Goal: Register for event/course

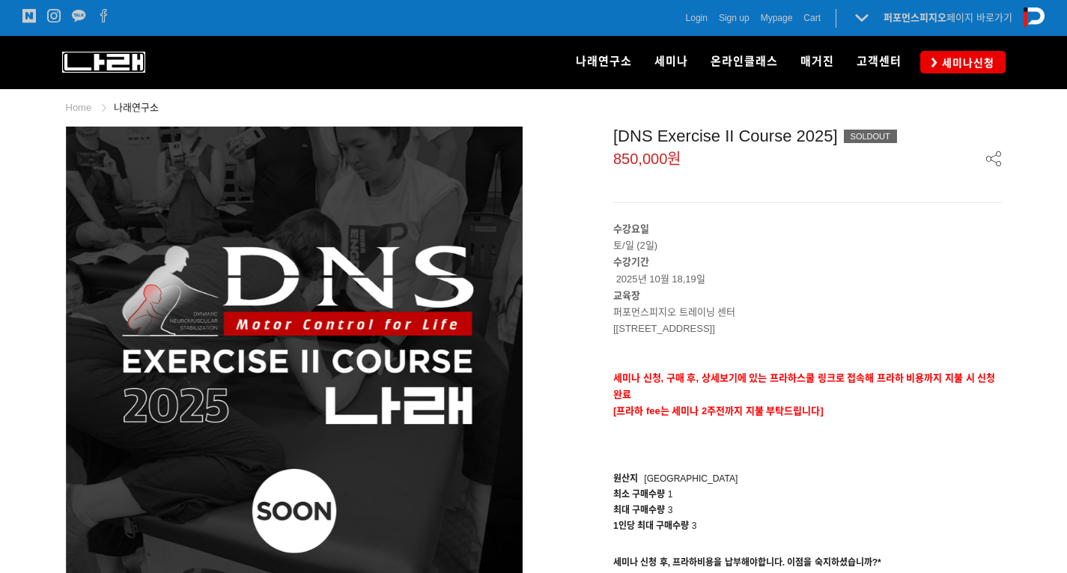
click at [115, 61] on img at bounding box center [103, 62] width 83 height 21
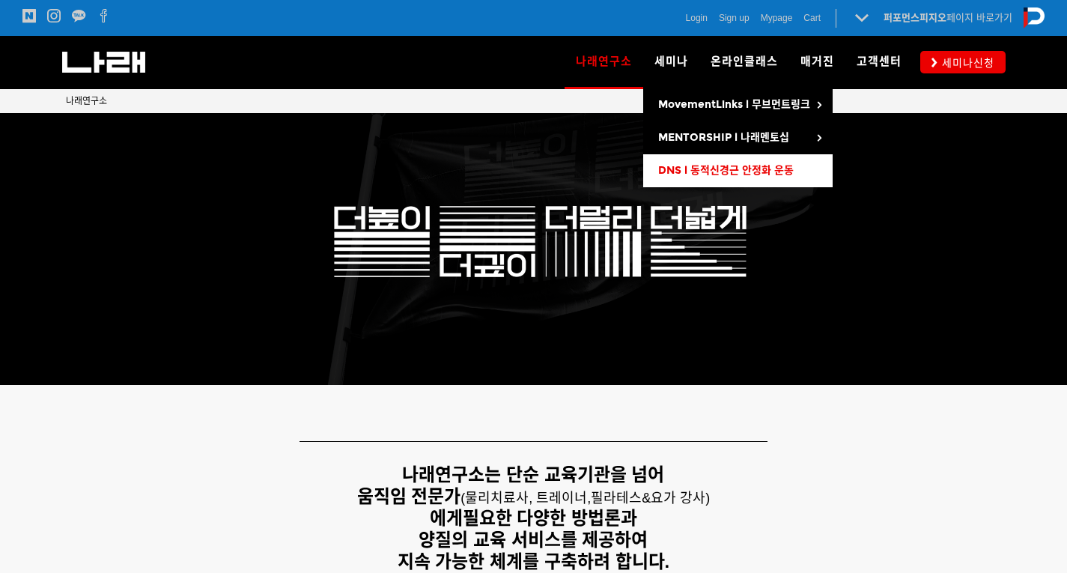
click at [763, 169] on span "DNS l 동적신경근 안정화 운동" at bounding box center [726, 170] width 136 height 13
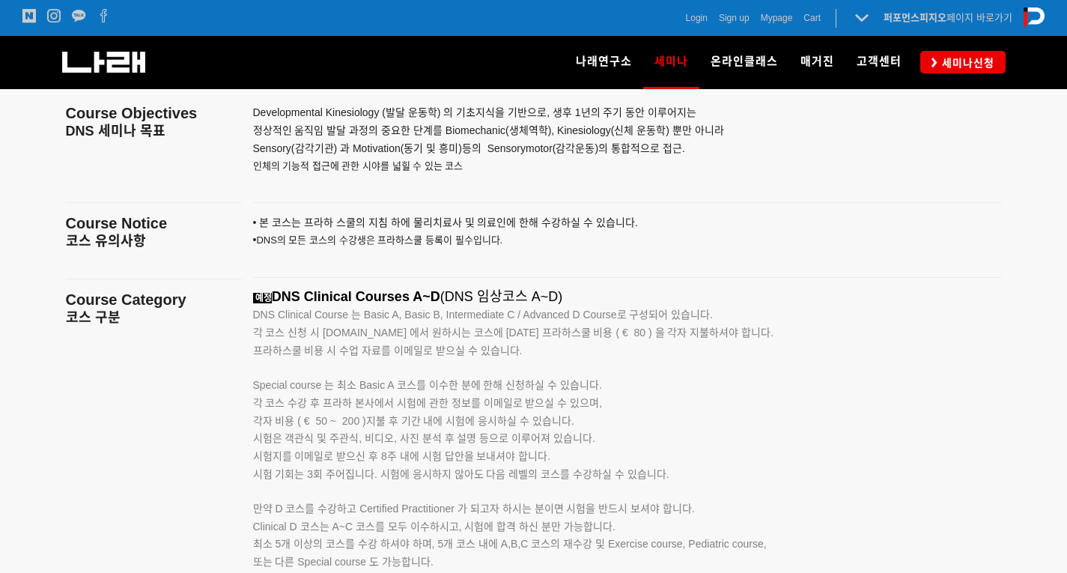
scroll to position [2254, 0]
click at [661, 429] on p "각 코스 수강 후 프라하 본사에서 시험에 관한 정보를 이메일로 받으실 수 있으며, 각자 비용 ( € 50 ~ 200 )지불 후 기간 내에 시험…" at bounding box center [608, 431] width 711 height 71
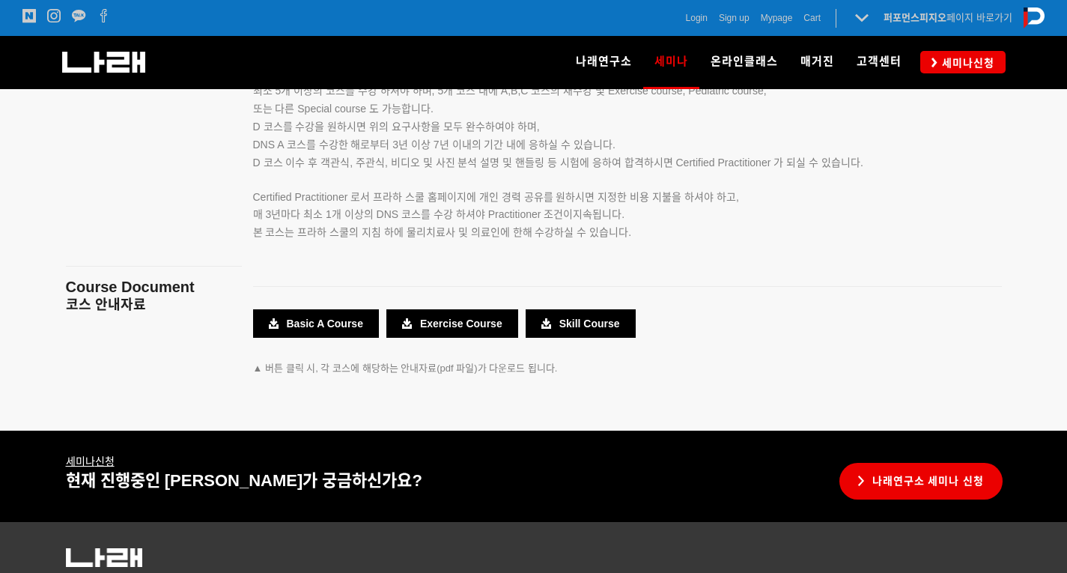
scroll to position [2720, 0]
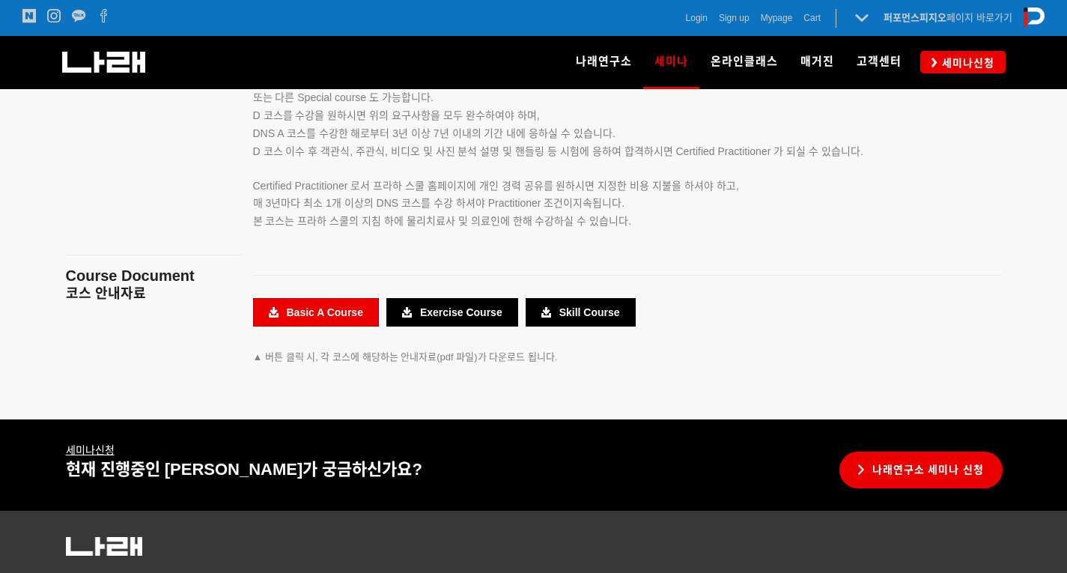
click at [333, 315] on link "Basic A Course" at bounding box center [316, 312] width 126 height 28
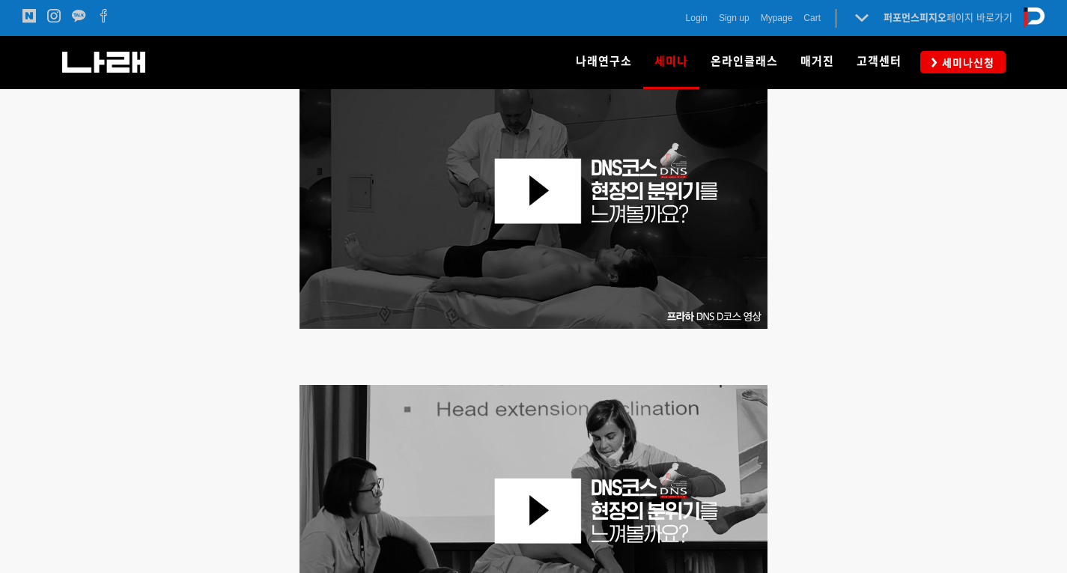
scroll to position [0, 0]
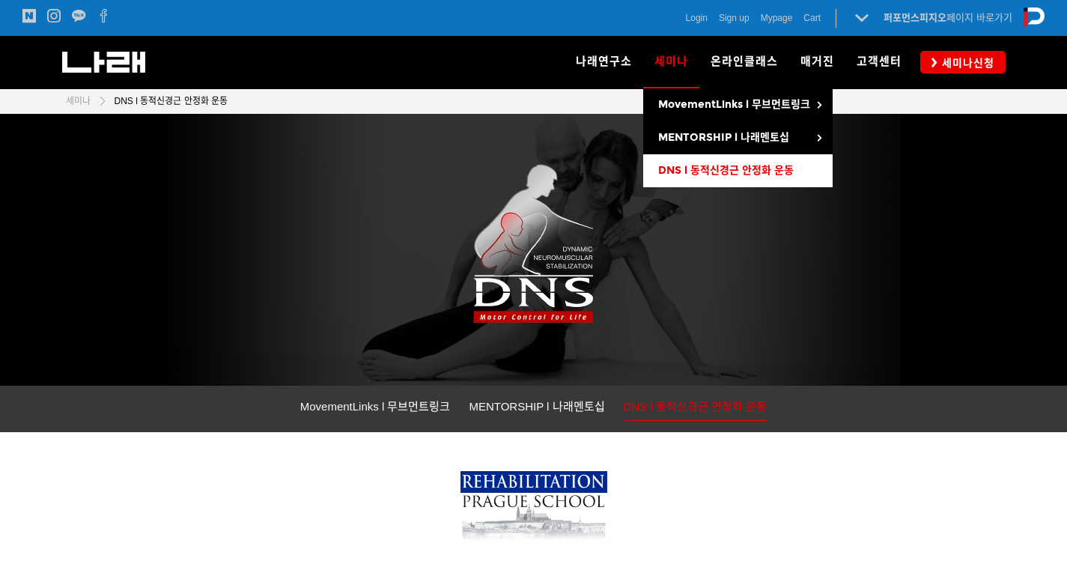
click at [705, 170] on span "DNS l 동적신경근 안정화 운동" at bounding box center [726, 170] width 136 height 13
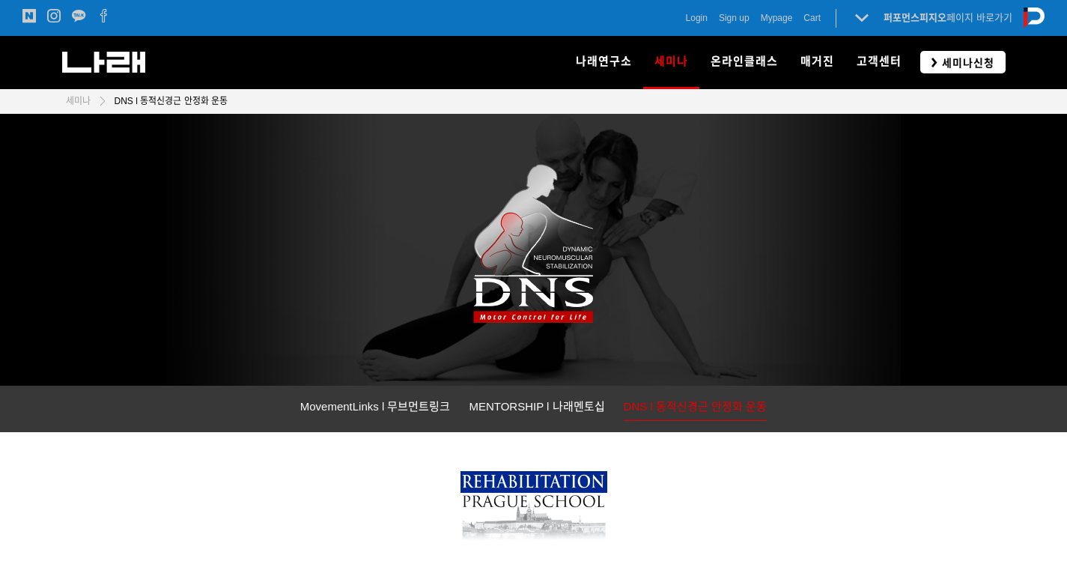
click at [974, 64] on span "세미나신청" at bounding box center [966, 62] width 57 height 15
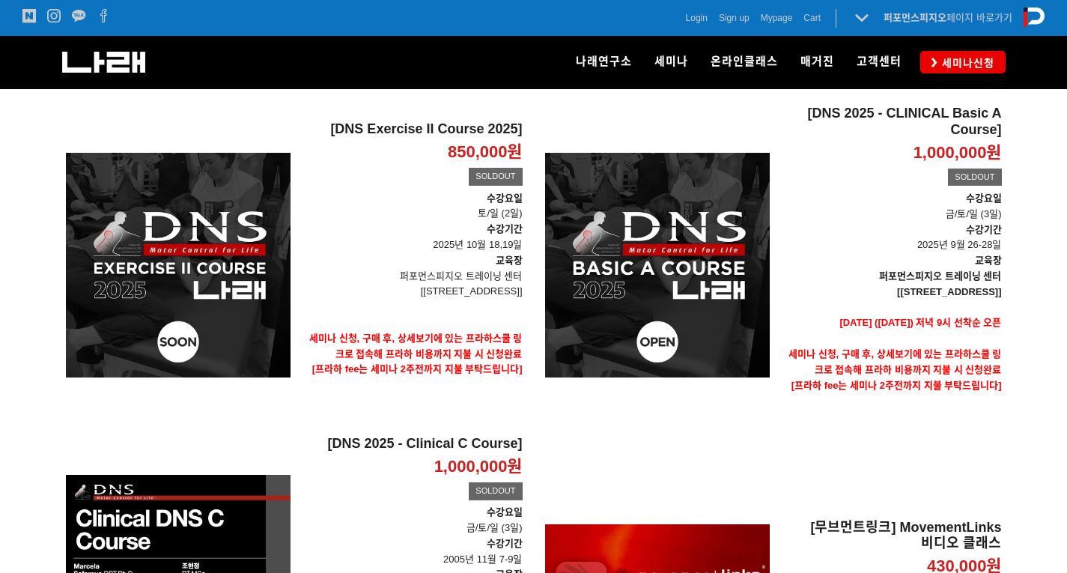
scroll to position [235, 0]
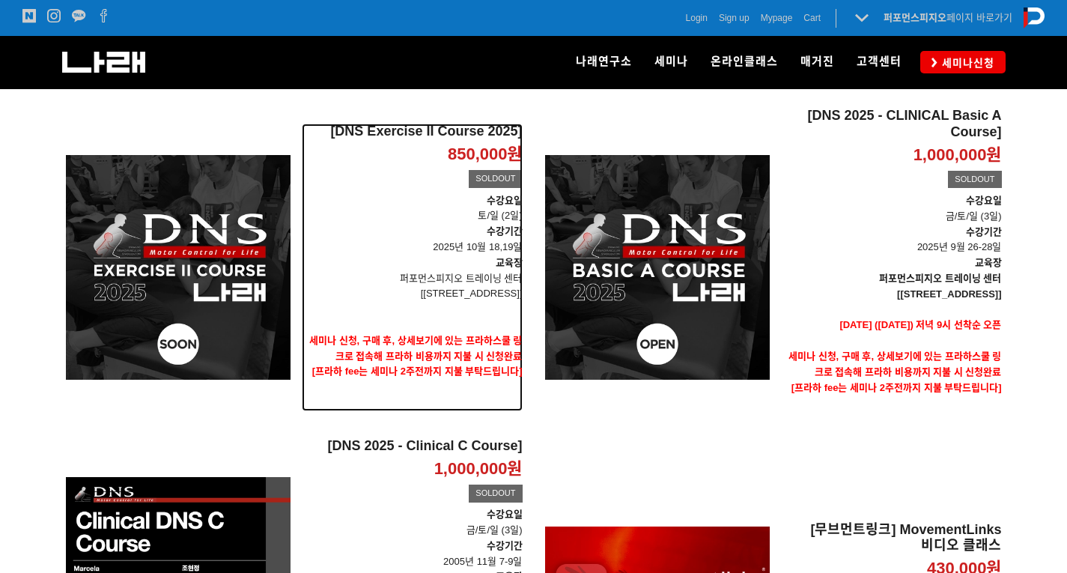
click at [506, 174] on div "SOLDOUT" at bounding box center [495, 179] width 53 height 18
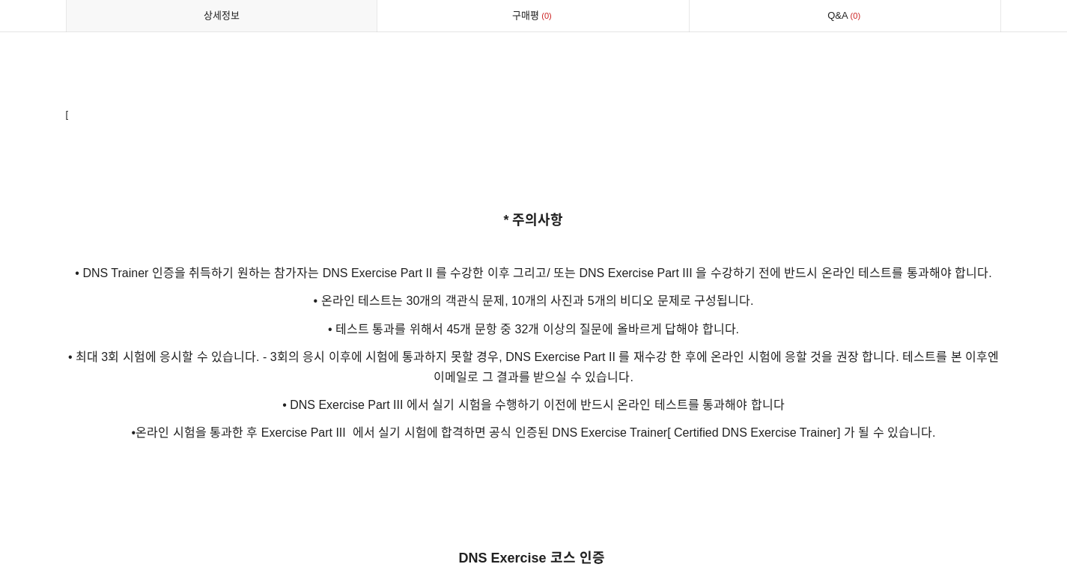
scroll to position [2527, 0]
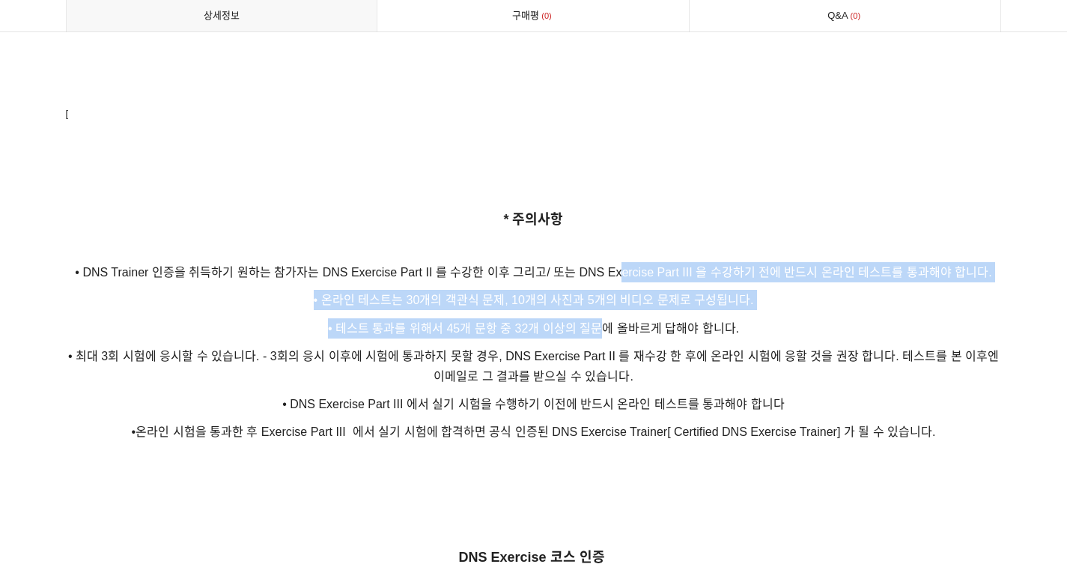
drag, startPoint x: 598, startPoint y: 291, endPoint x: 619, endPoint y: 237, distance: 58.3
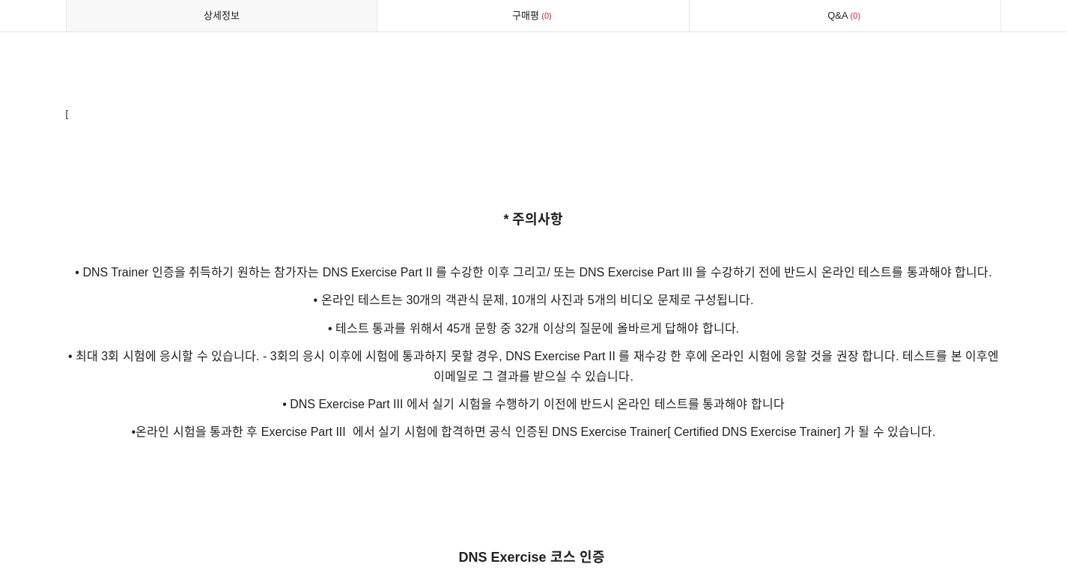
click at [512, 266] on span "• DNS Trainer 인증을 취득하기 원하는 참가자는 DNS Exercise Part II 를 수강한 이후 그리고/ 또는 DNS Exerc…" at bounding box center [533, 272] width 917 height 13
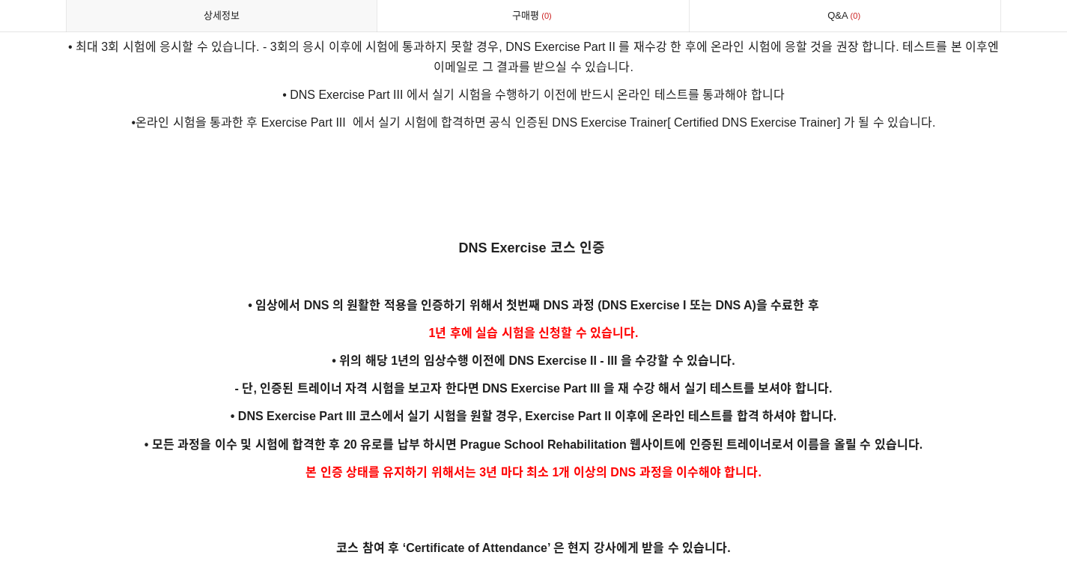
scroll to position [2837, 0]
click at [673, 267] on p at bounding box center [534, 277] width 936 height 20
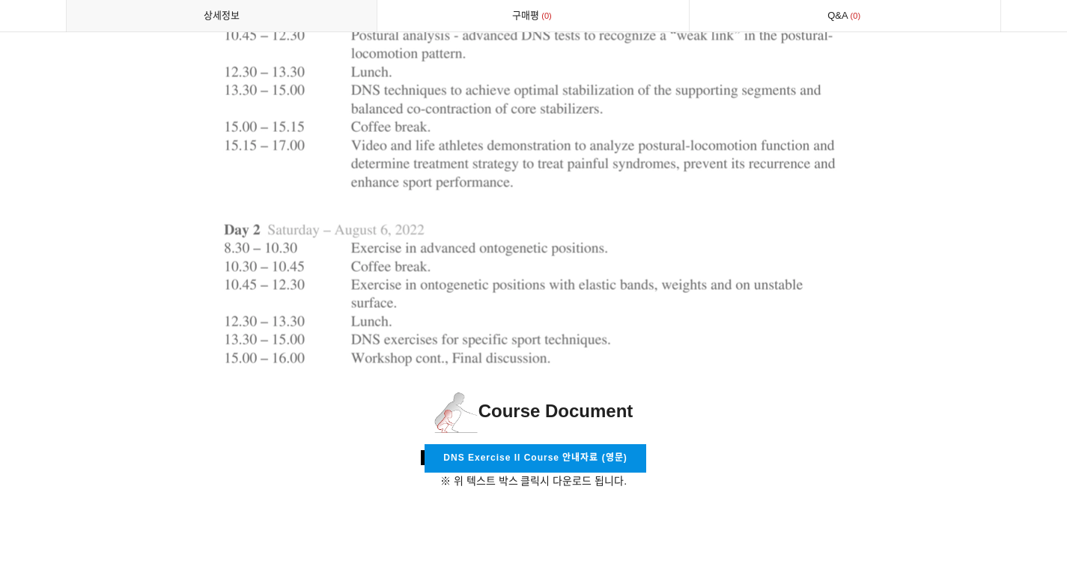
scroll to position [4530, 0]
